Goal: Task Accomplishment & Management: Manage account settings

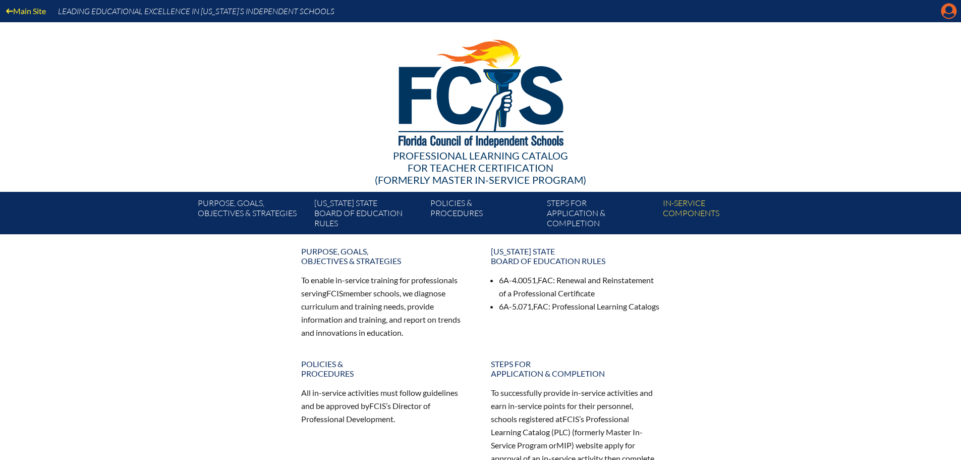
click at [950, 8] on icon "Manage account" at bounding box center [949, 11] width 16 height 16
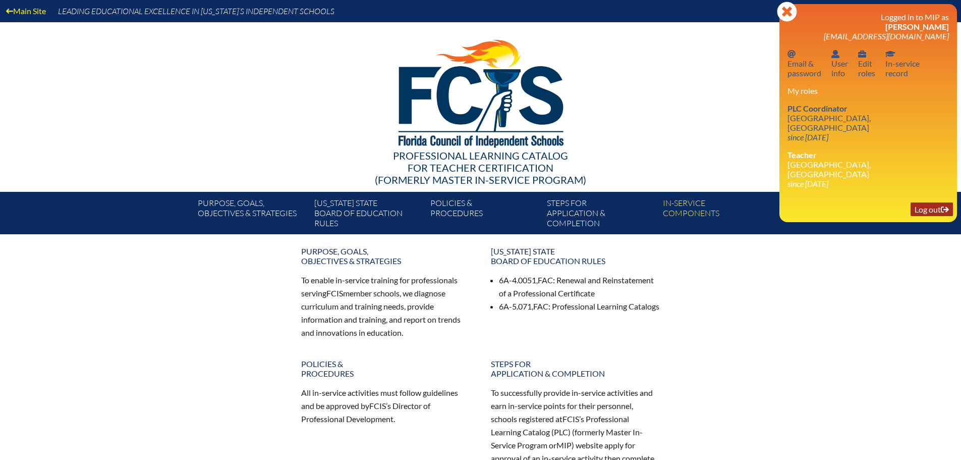
click at [934, 202] on link "Log out Log out" at bounding box center [931, 209] width 42 height 14
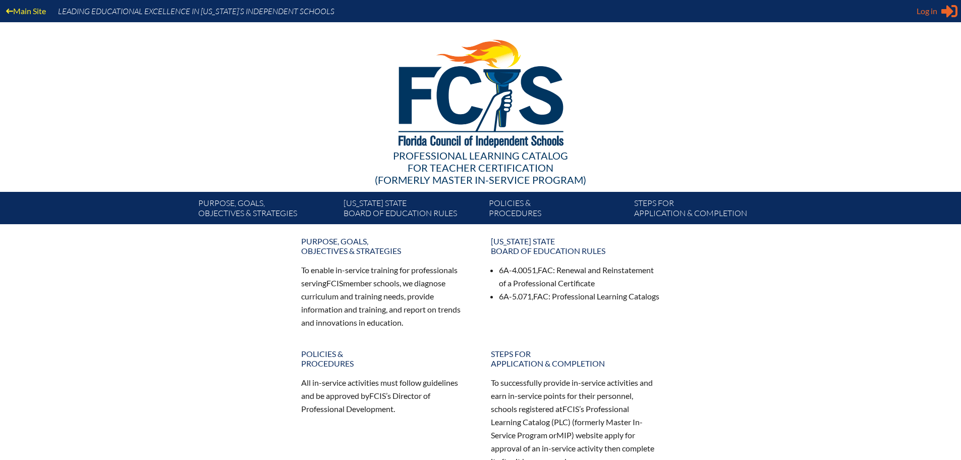
click at [948, 11] on icon at bounding box center [949, 11] width 16 height 13
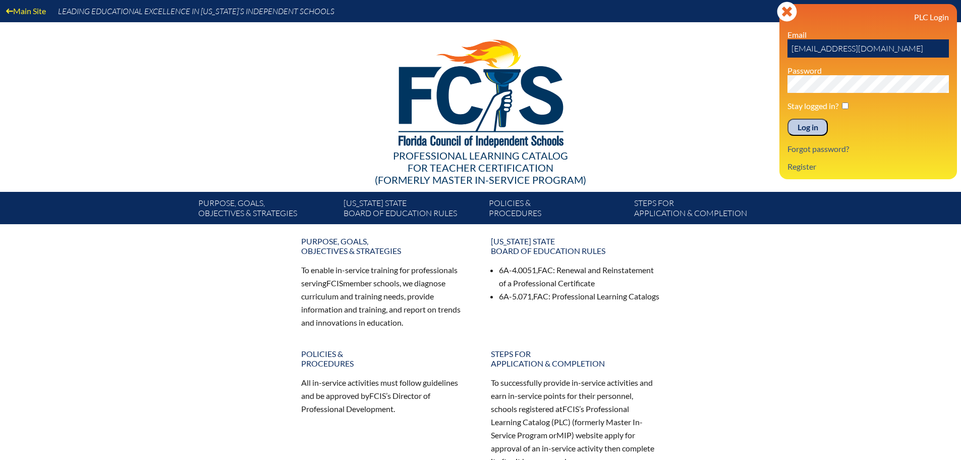
drag, startPoint x: 899, startPoint y: 51, endPoint x: 731, endPoint y: 54, distance: 168.0
click at [731, 54] on div "Main Site Leading Educational Excellence in Florida’s Independent Schools Profe…" at bounding box center [480, 112] width 961 height 224
paste input "fcismember"
type input "fcismember"
click at [671, 84] on div "Main Site Leading Educational Excellence in Florida’s Independent Schools Profe…" at bounding box center [480, 112] width 961 height 224
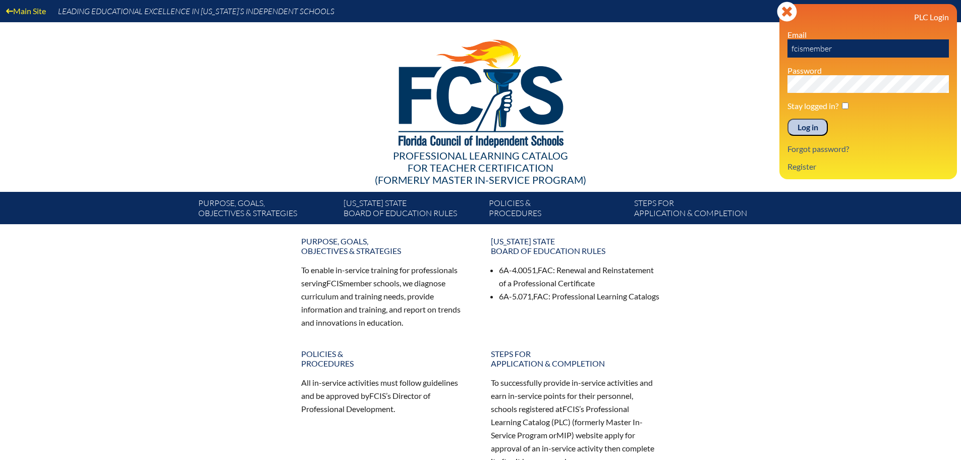
drag, startPoint x: 824, startPoint y: 117, endPoint x: 818, endPoint y: 125, distance: 10.5
click at [822, 121] on div "PLC Login Email fcismember Password Stay logged in? Log in Forgot password? Reg…" at bounding box center [867, 91] width 161 height 159
click at [818, 125] on input "Log in" at bounding box center [807, 127] width 40 height 17
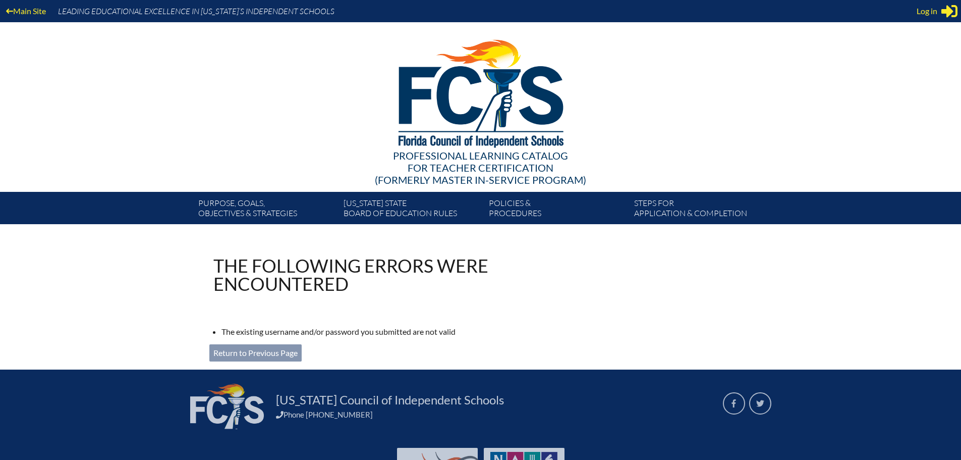
drag, startPoint x: 941, startPoint y: 8, endPoint x: 927, endPoint y: 18, distance: 17.5
click at [941, 9] on icon "Sign in or register" at bounding box center [949, 11] width 16 height 16
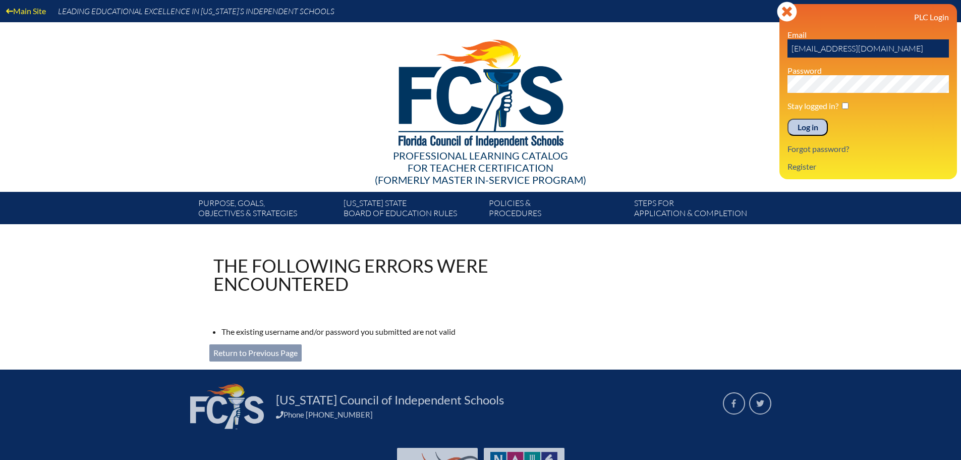
click at [885, 48] on input "dbassett@saintmarks.com" at bounding box center [867, 48] width 161 height 18
drag, startPoint x: 885, startPoint y: 48, endPoint x: 753, endPoint y: 44, distance: 131.7
click at [754, 45] on div "Main Site Leading Educational Excellence in Florida’s Independent Schools Profe…" at bounding box center [480, 112] width 961 height 224
paste input "fcismember"
type input "fcismember"
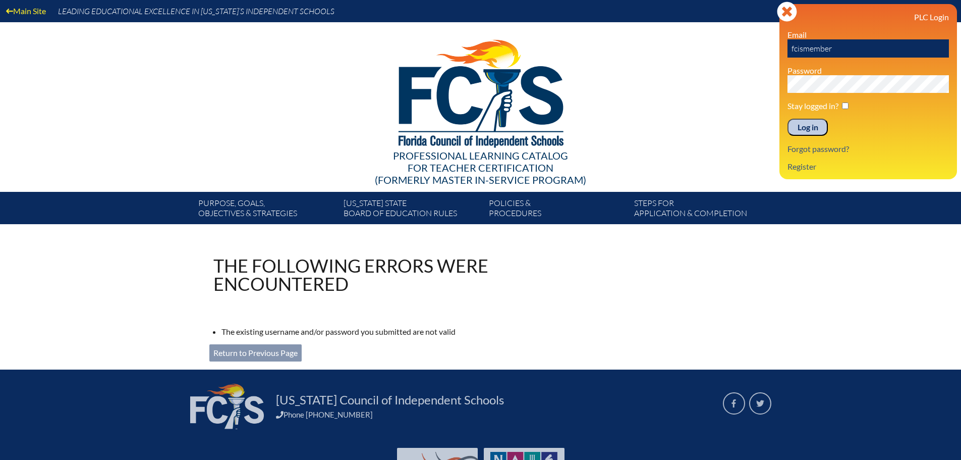
click at [723, 78] on div "Main Site Leading Educational Excellence in Florida’s Independent Schools Profe…" at bounding box center [480, 112] width 961 height 224
click at [823, 123] on input "Log in" at bounding box center [807, 127] width 40 height 17
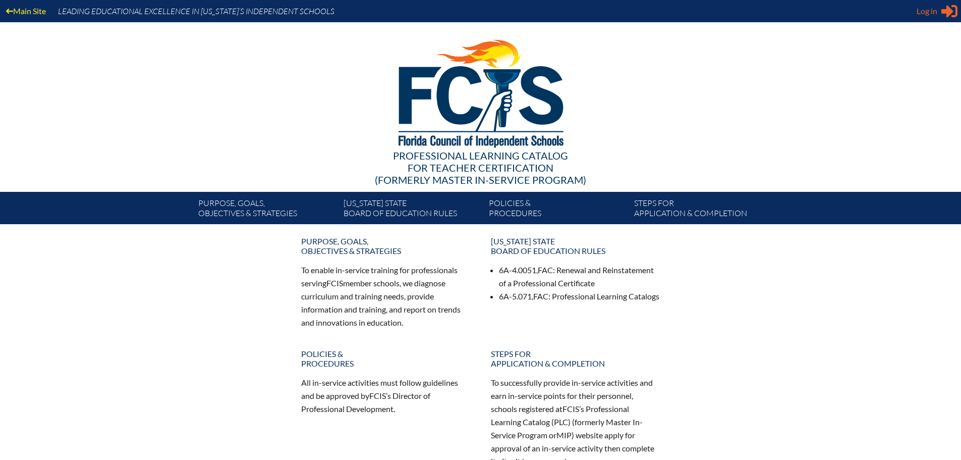
type input "[EMAIL_ADDRESS][DOMAIN_NAME]"
click at [928, 11] on span "Log in" at bounding box center [927, 11] width 21 height 12
